Goal: Go to known website: Go to known website

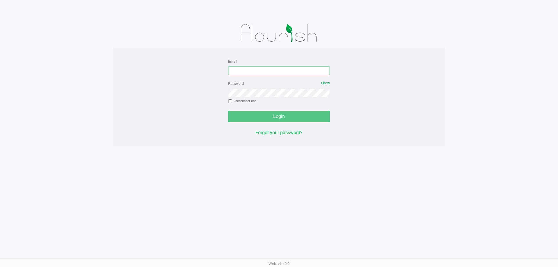
click at [278, 72] on input "Email" at bounding box center [279, 71] width 102 height 9
type input "[EMAIL_ADDRESS][DOMAIN_NAME]"
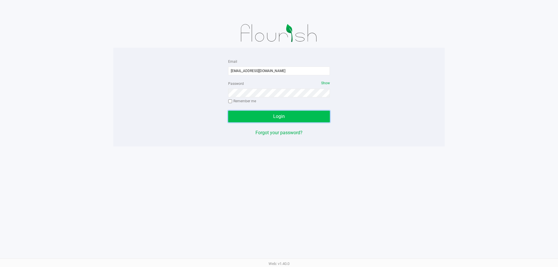
click at [270, 115] on button "Login" at bounding box center [279, 117] width 102 height 12
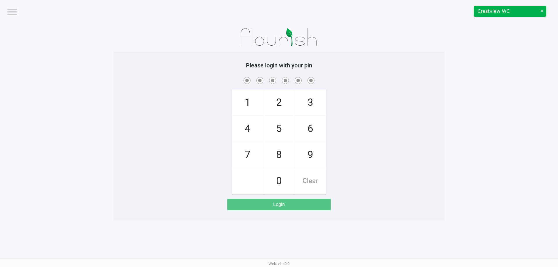
click at [493, 9] on span "Crestview WC" at bounding box center [506, 11] width 57 height 7
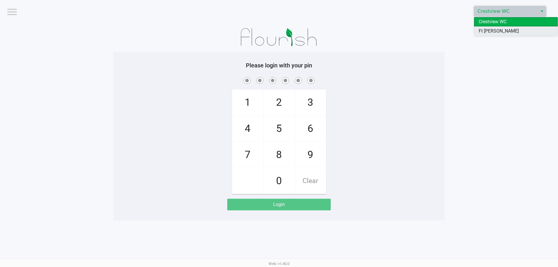
click at [492, 28] on span "Ft [PERSON_NAME][GEOGRAPHIC_DATA]" at bounding box center [516, 35] width 74 height 14
